Goal: Transaction & Acquisition: Download file/media

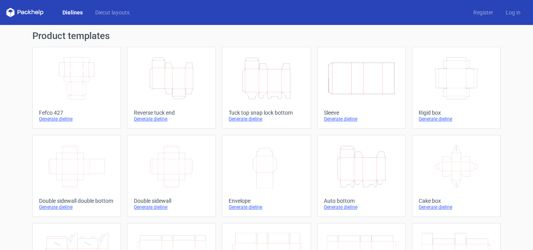
click at [267, 78] on icon "Height Depth Width" at bounding box center [266, 79] width 69 height 44
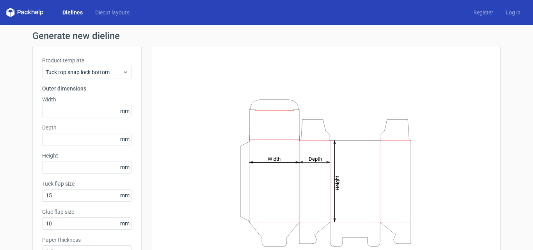
scroll to position [52, 0]
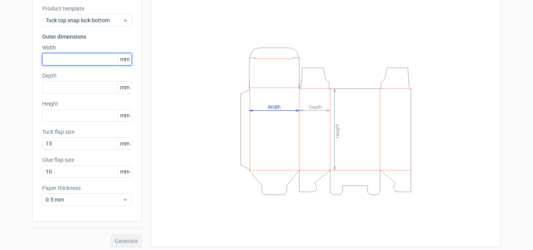
click at [61, 57] on input "text" at bounding box center [87, 59] width 90 height 12
paste input "114999"
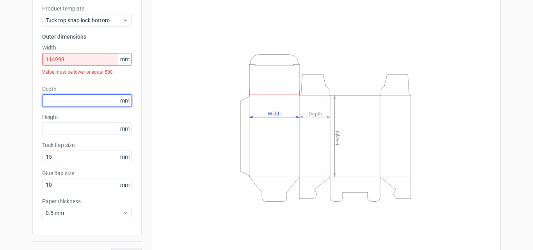
click at [76, 104] on input "text" at bounding box center [87, 100] width 90 height 12
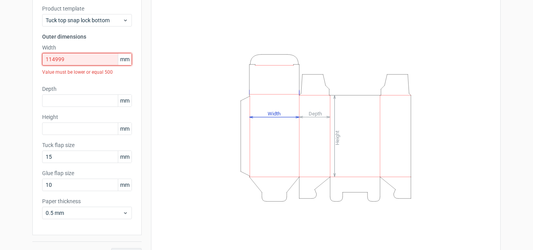
click at [94, 60] on input "114999" at bounding box center [87, 59] width 90 height 12
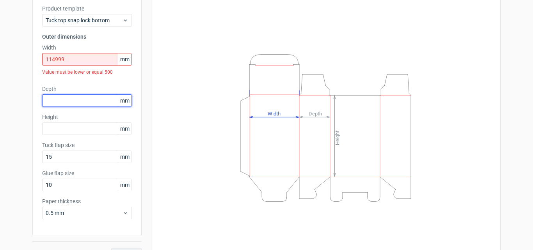
click at [80, 103] on input "text" at bounding box center [87, 100] width 90 height 12
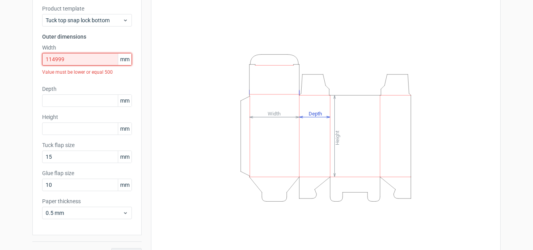
click at [84, 61] on input "114999" at bounding box center [87, 59] width 90 height 12
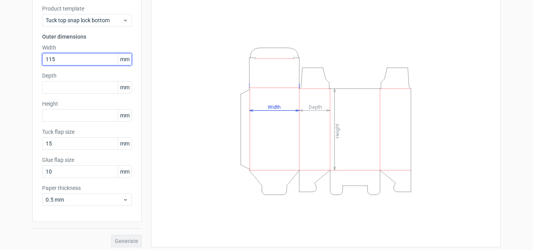
type input "115"
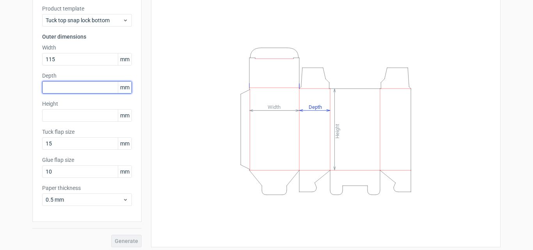
click at [76, 85] on input "text" at bounding box center [87, 87] width 90 height 12
click at [66, 87] on input "text" at bounding box center [87, 87] width 90 height 12
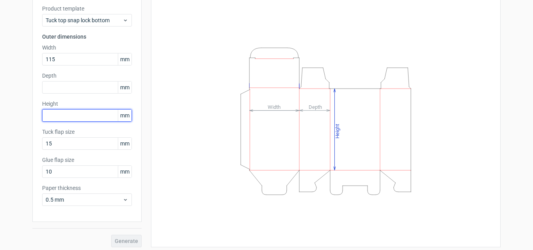
click at [65, 117] on input "text" at bounding box center [87, 115] width 90 height 12
type input "145"
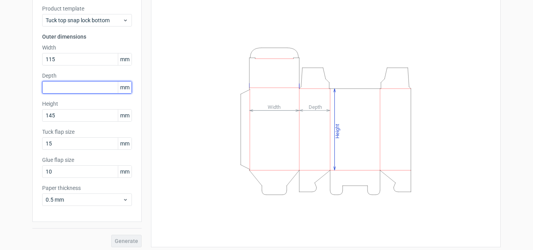
click at [68, 86] on input "text" at bounding box center [87, 87] width 90 height 12
click at [80, 86] on input "text" at bounding box center [87, 87] width 90 height 12
type input "65"
click at [111, 235] on button "Generate" at bounding box center [126, 241] width 30 height 12
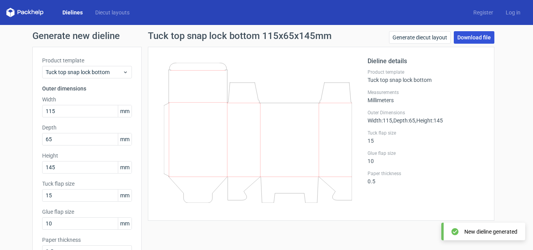
click at [466, 36] on link "Download file" at bounding box center [474, 37] width 41 height 12
